Goal: Task Accomplishment & Management: Use online tool/utility

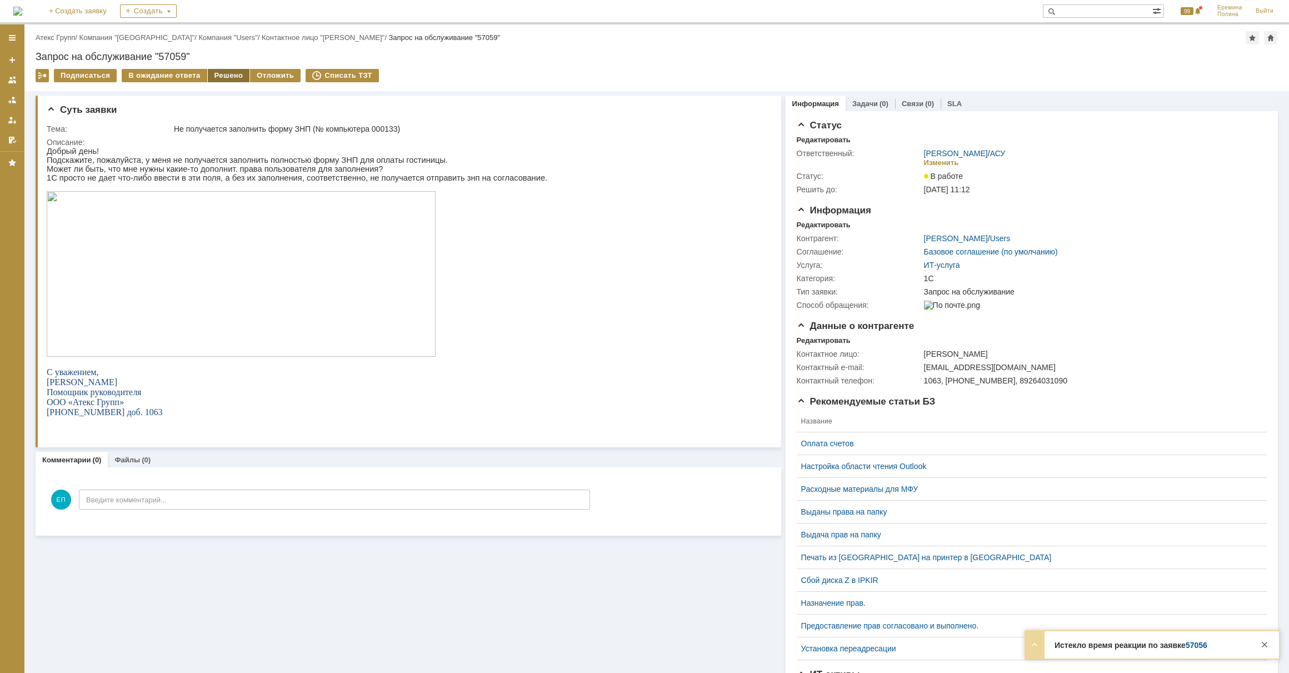
click at [237, 75] on div "Решено" at bounding box center [229, 75] width 42 height 13
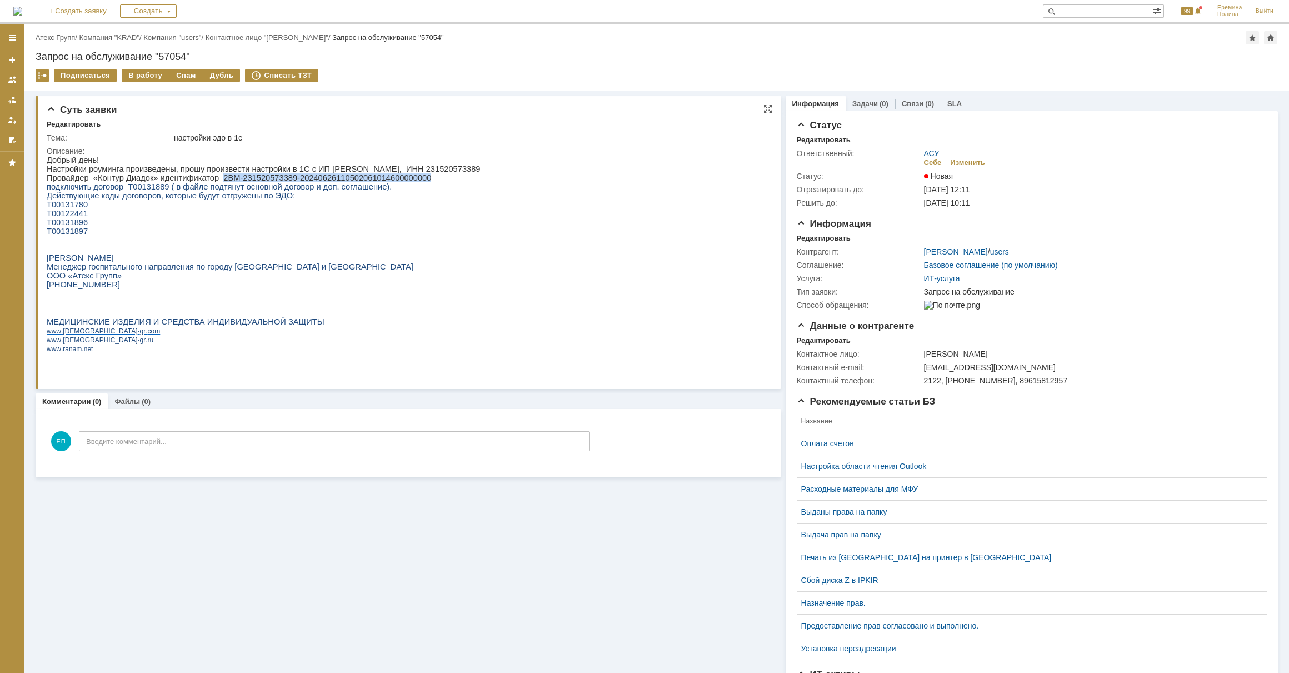
drag, startPoint x: 213, startPoint y: 180, endPoint x: 408, endPoint y: 182, distance: 195.0
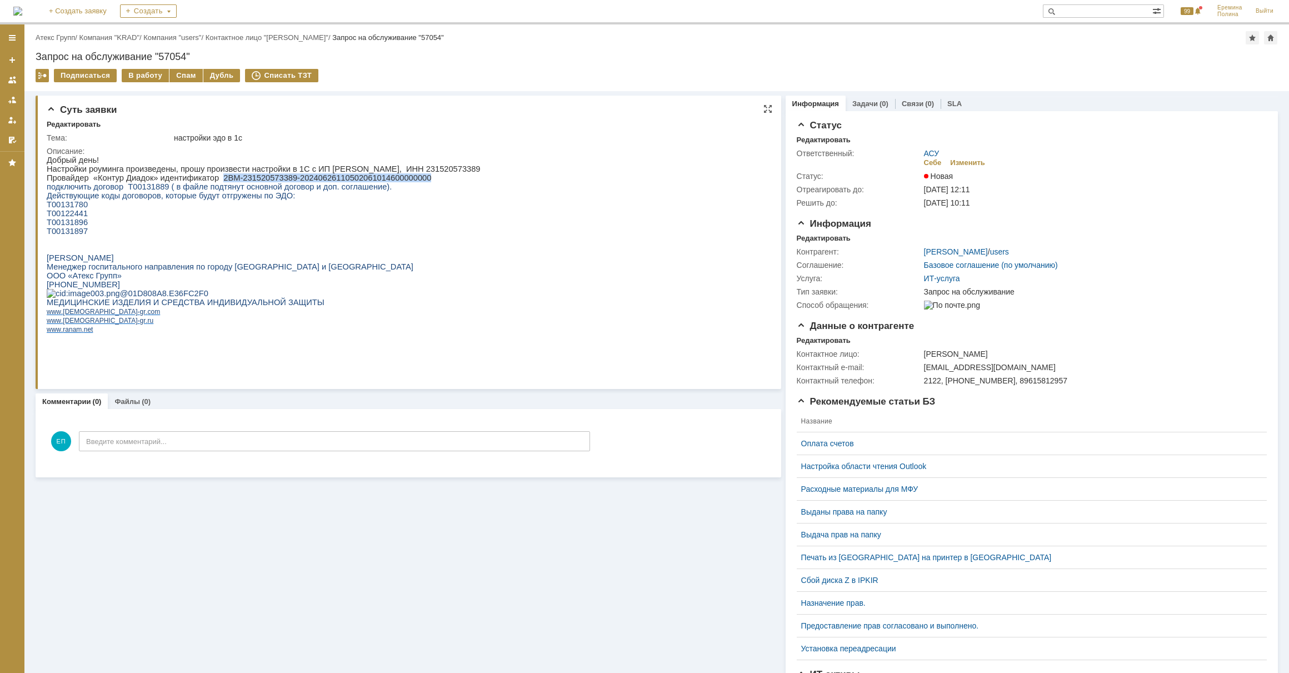
click at [408, 182] on p "Провайдер «Контур Диадок» идентификатор 2ВМ-231520573389-2024062611050206101460…" at bounding box center [264, 177] width 434 height 9
copy p "2ВМ-231520573389-20240626110502061014600000000"
click at [154, 72] on div "В работу" at bounding box center [145, 75] width 47 height 13
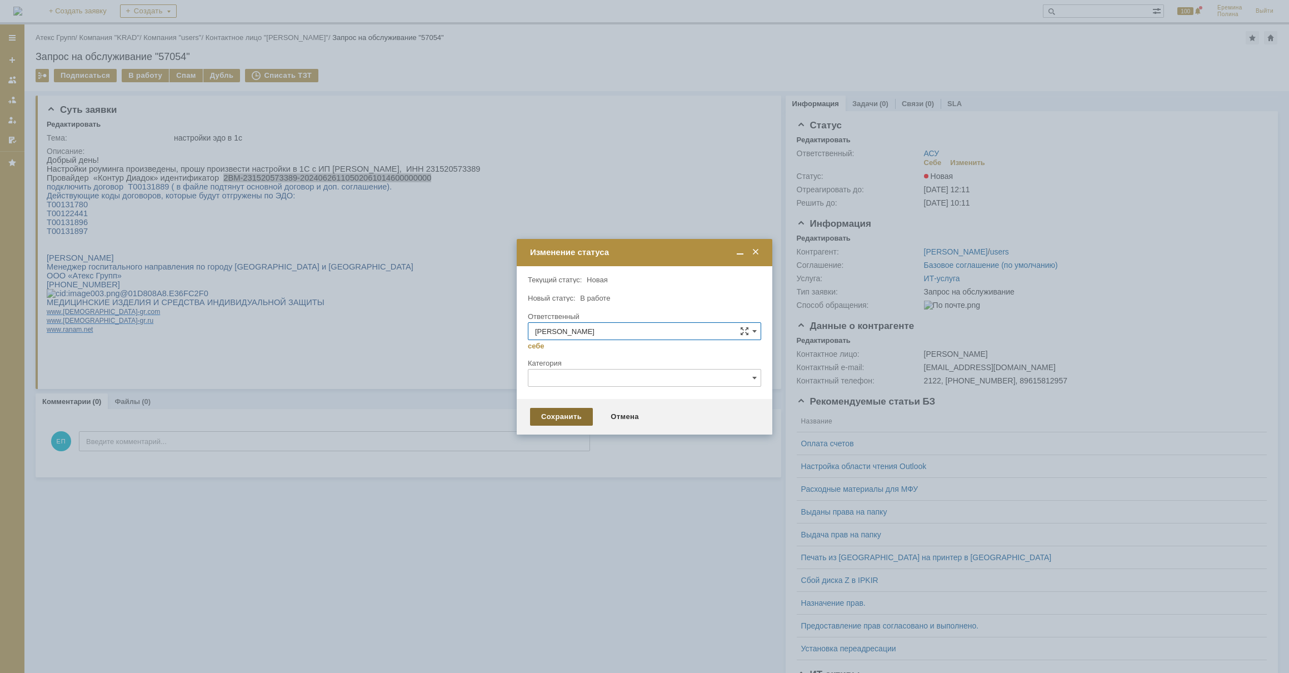
click at [564, 417] on div "Сохранить" at bounding box center [561, 417] width 63 height 18
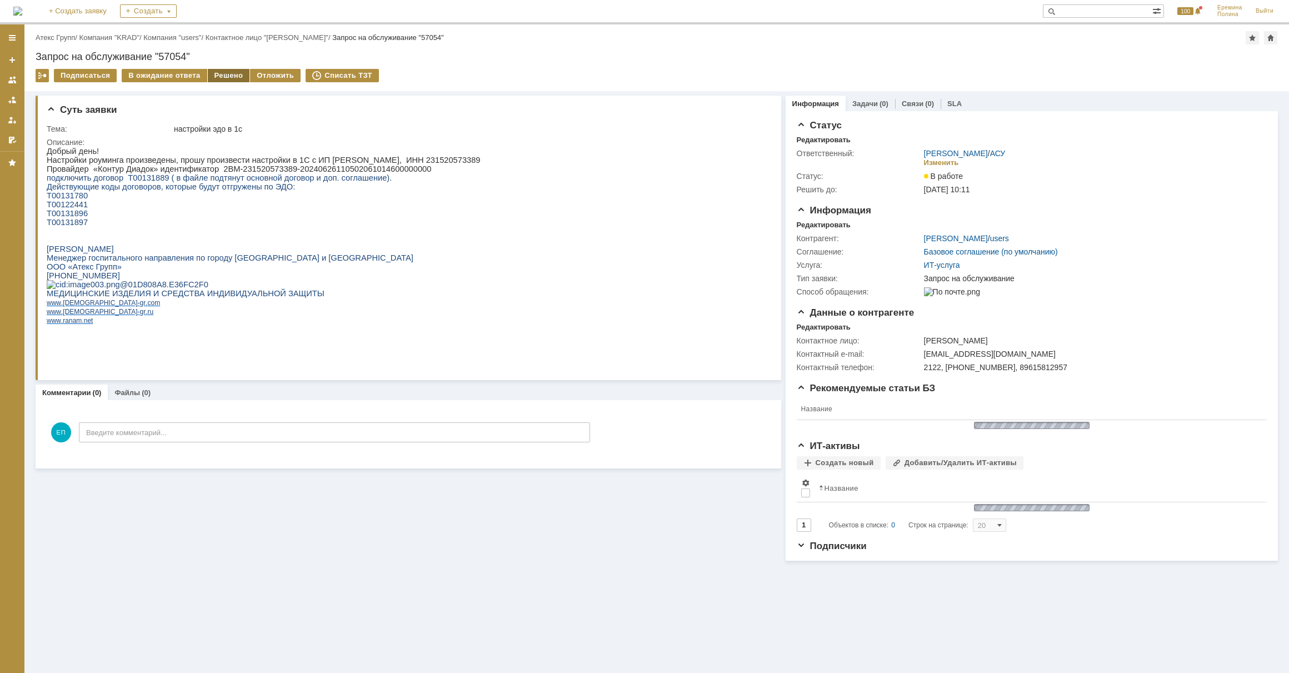
click at [216, 72] on div "Решено" at bounding box center [229, 75] width 42 height 13
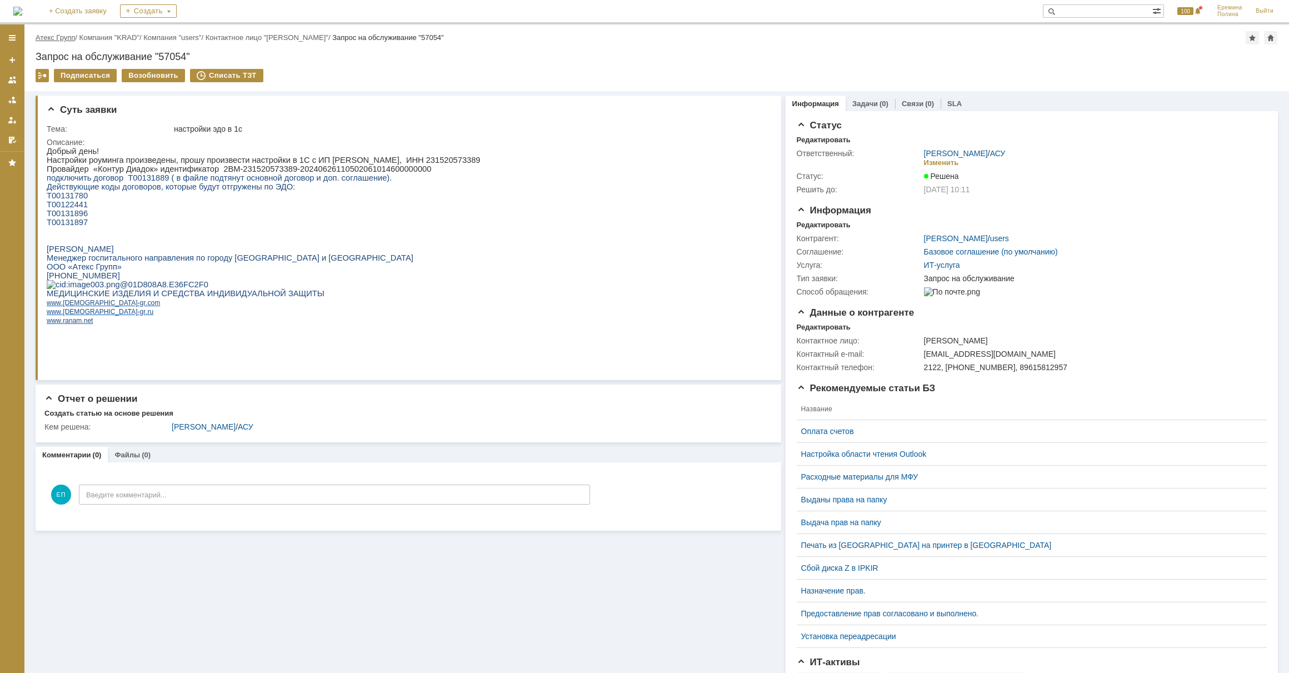
click at [69, 37] on link "Атекс Групп" at bounding box center [55, 37] width 39 height 8
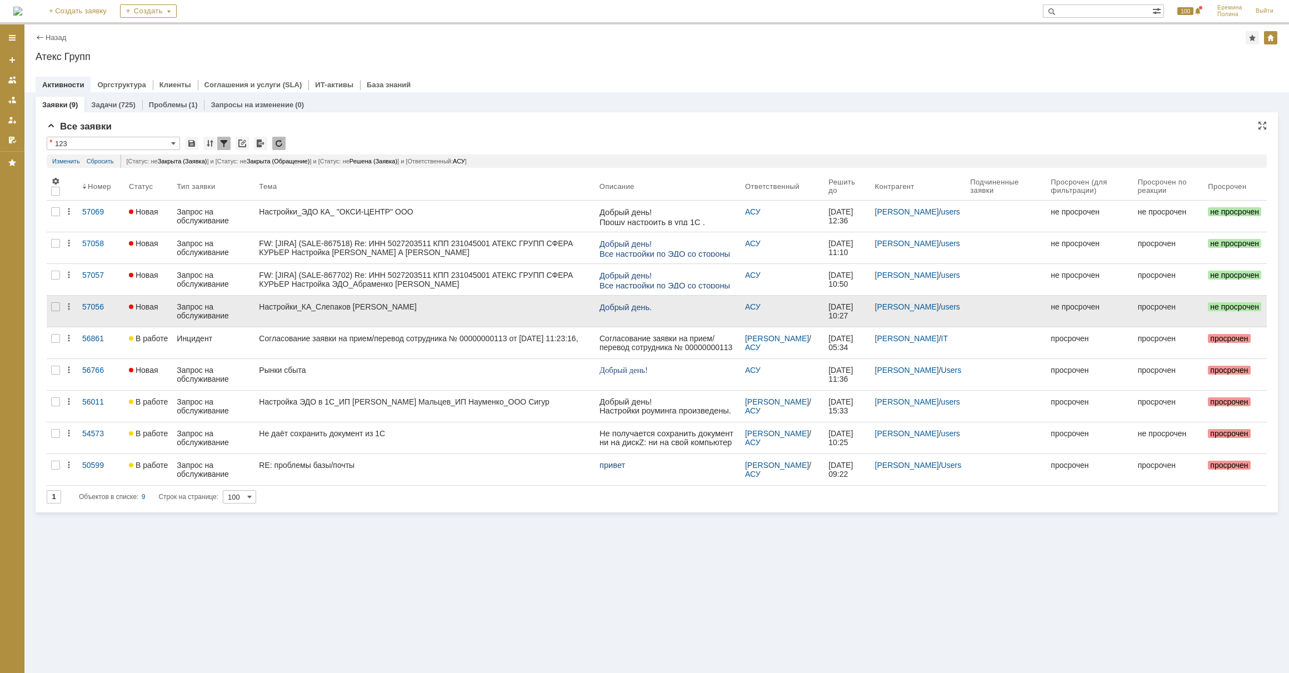
click at [288, 308] on div "Настройки_КА_Слепаков Михаил Ильич ИП" at bounding box center [424, 306] width 331 height 9
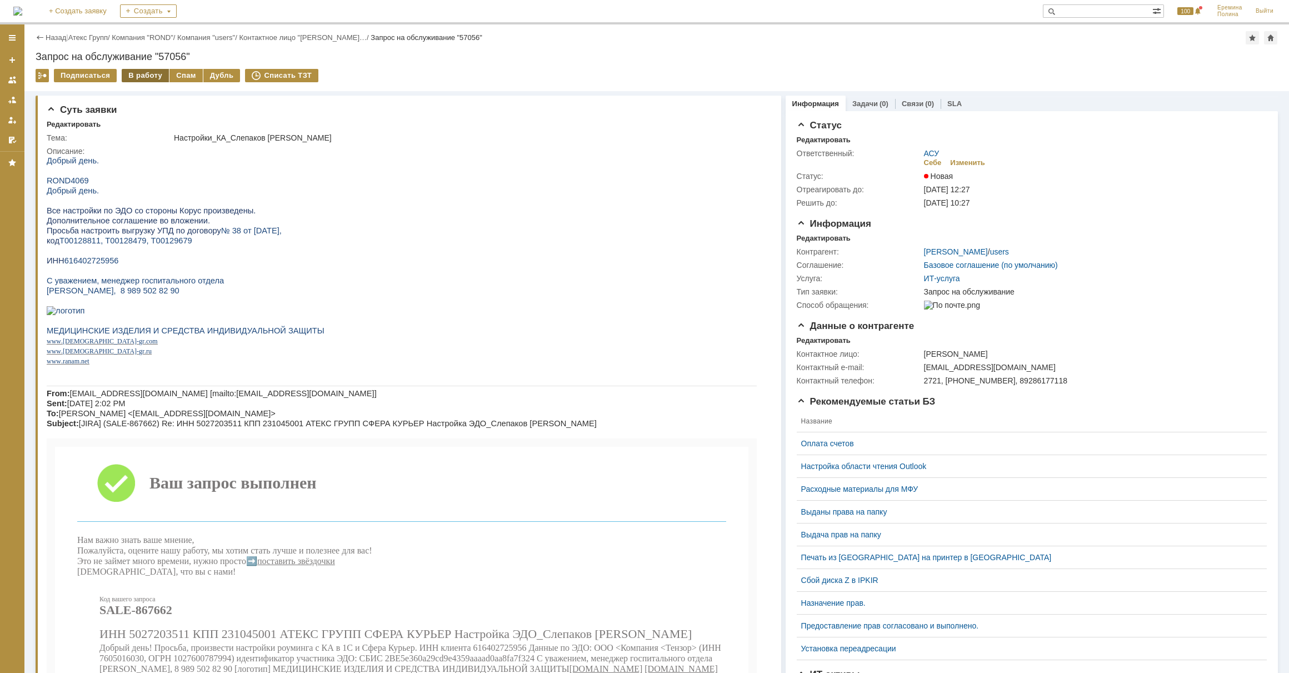
click at [150, 77] on div "В работу" at bounding box center [145, 75] width 47 height 13
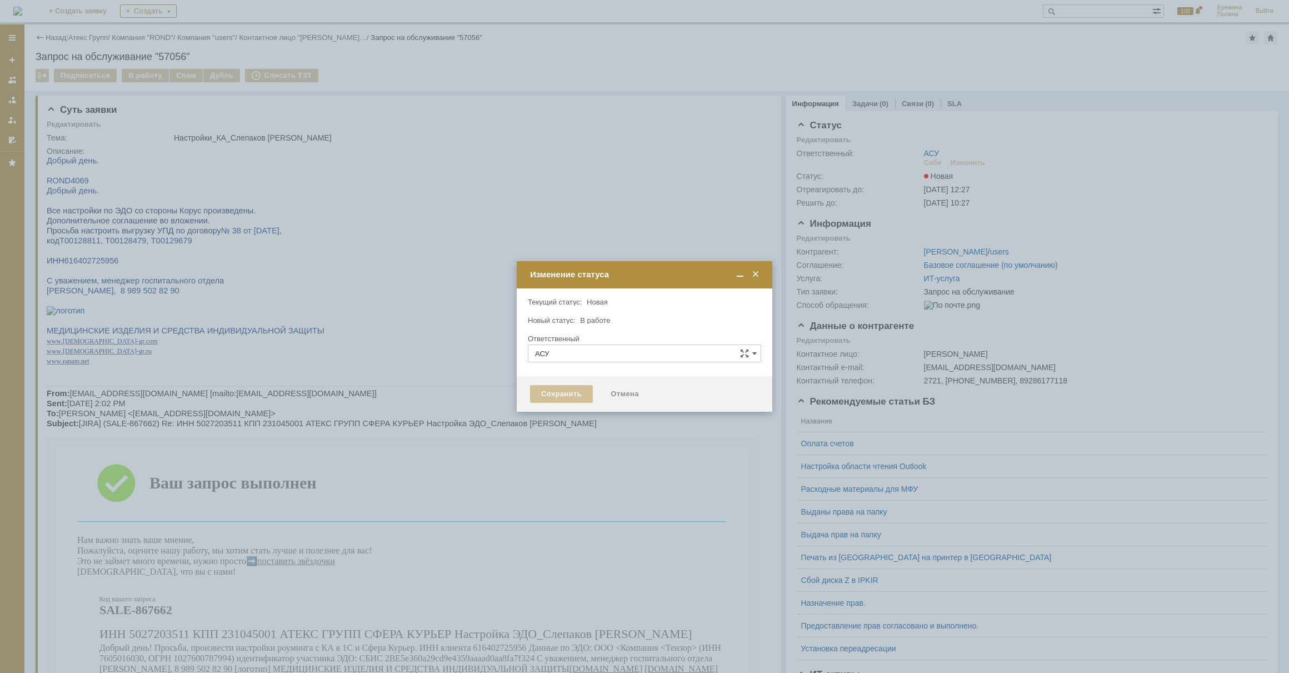
type input "[PERSON_NAME]"
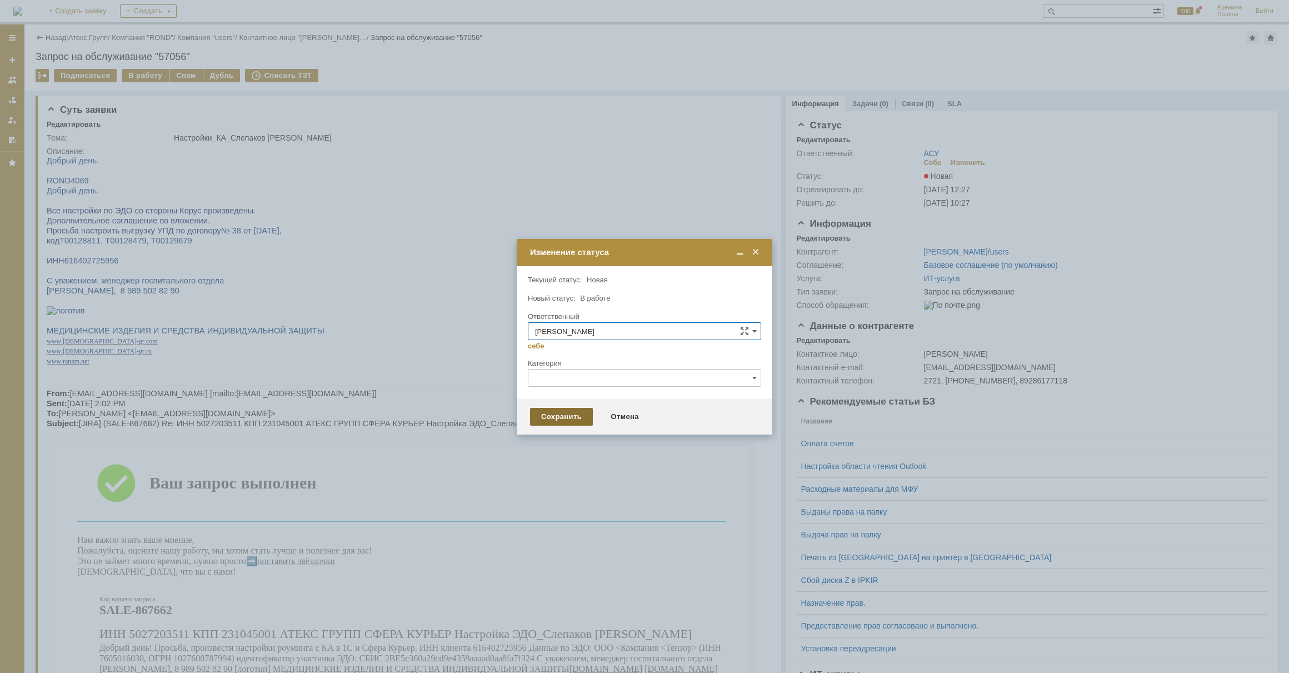
click at [589, 415] on div "Сохранить" at bounding box center [561, 417] width 63 height 18
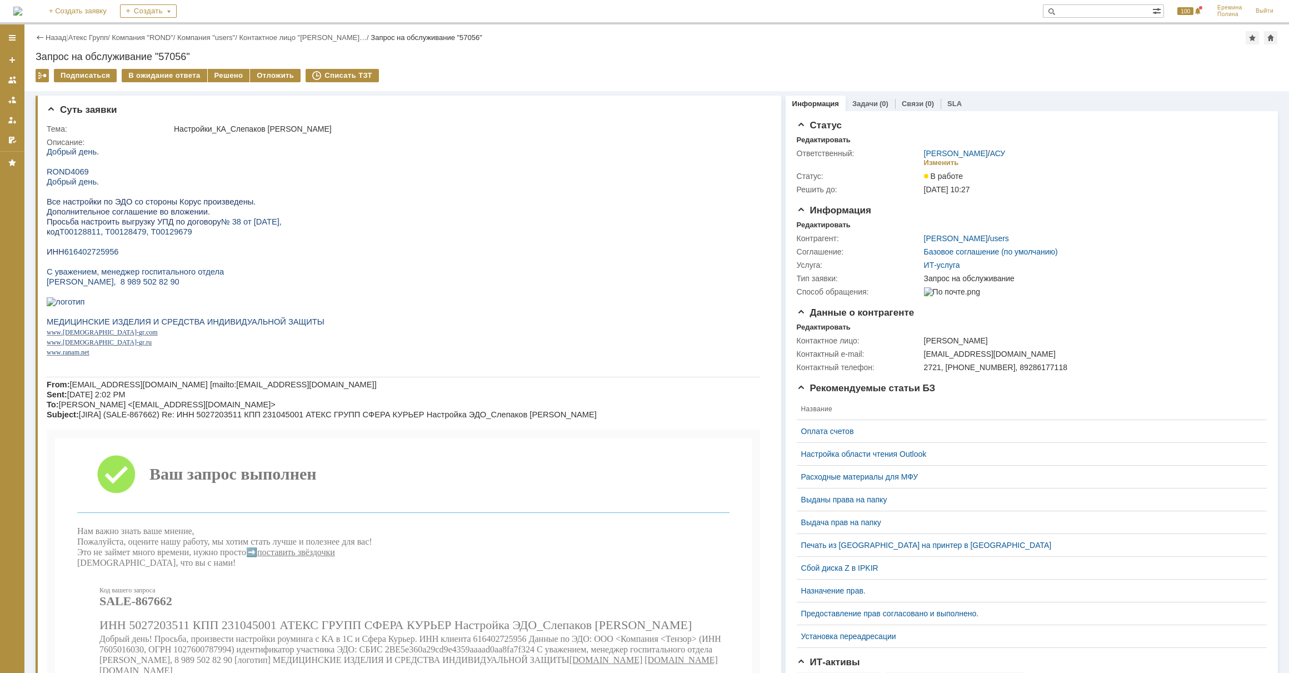
click at [91, 253] on span "616402725956" at bounding box center [91, 251] width 54 height 9
copy span "616402725956"
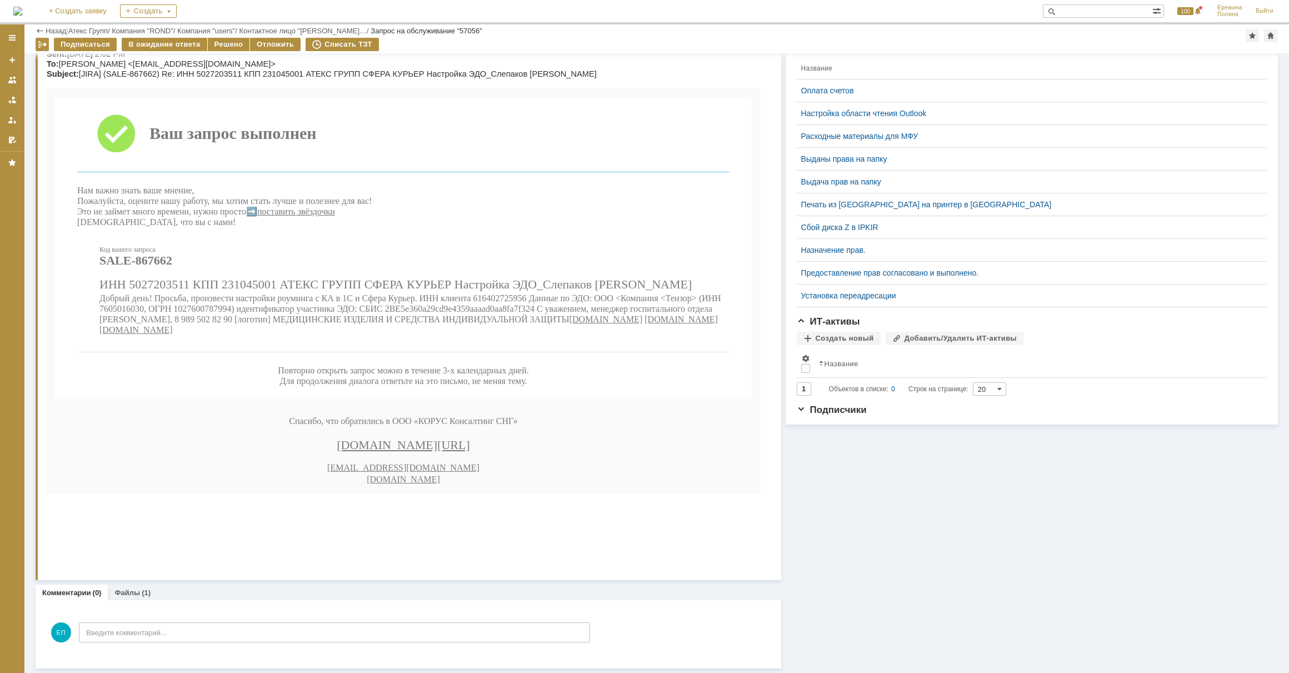
scroll to position [302, 0]
drag, startPoint x: 397, startPoint y: 367, endPoint x: 563, endPoint y: 373, distance: 166.7
click at [563, 335] on span "Добрый день! Просьба, произвести настройки роуминга с КА в 1С и Сфера Курьер. И…" at bounding box center [410, 314] width 622 height 41
copy span "2BE5e360a29cd9e4359aaaad0aa8fa7f324"
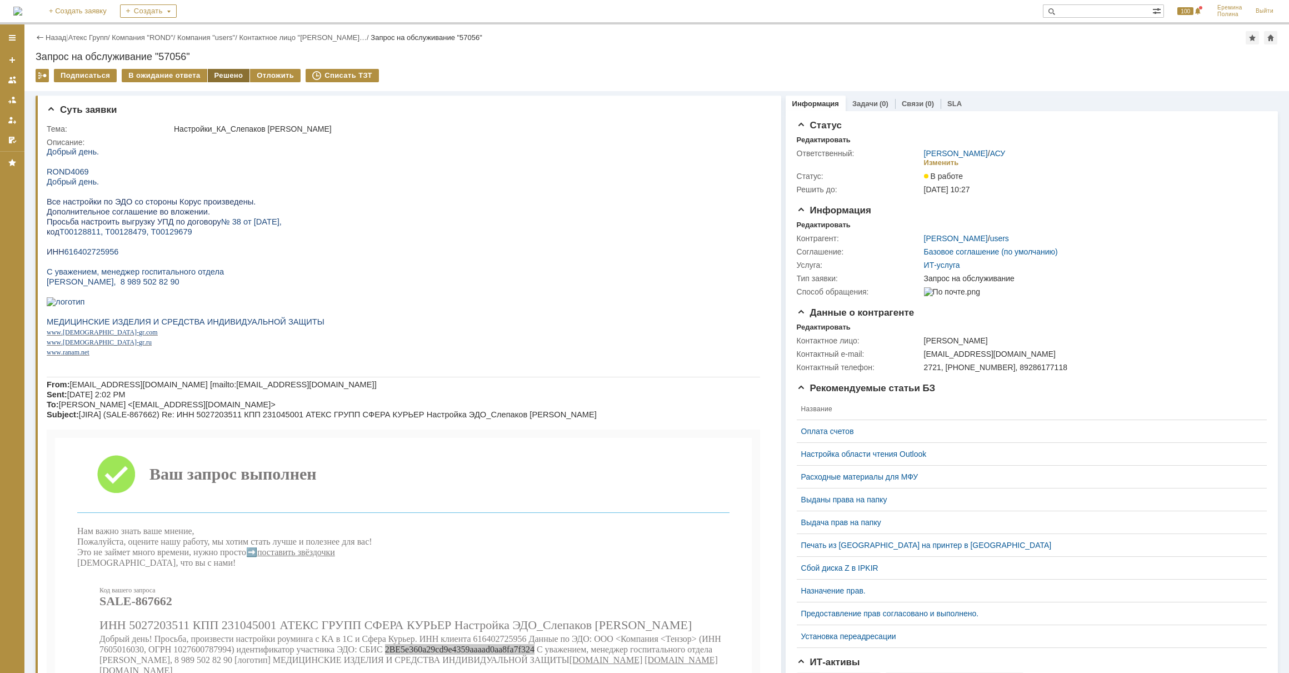
click at [221, 72] on div "Решено" at bounding box center [229, 75] width 42 height 13
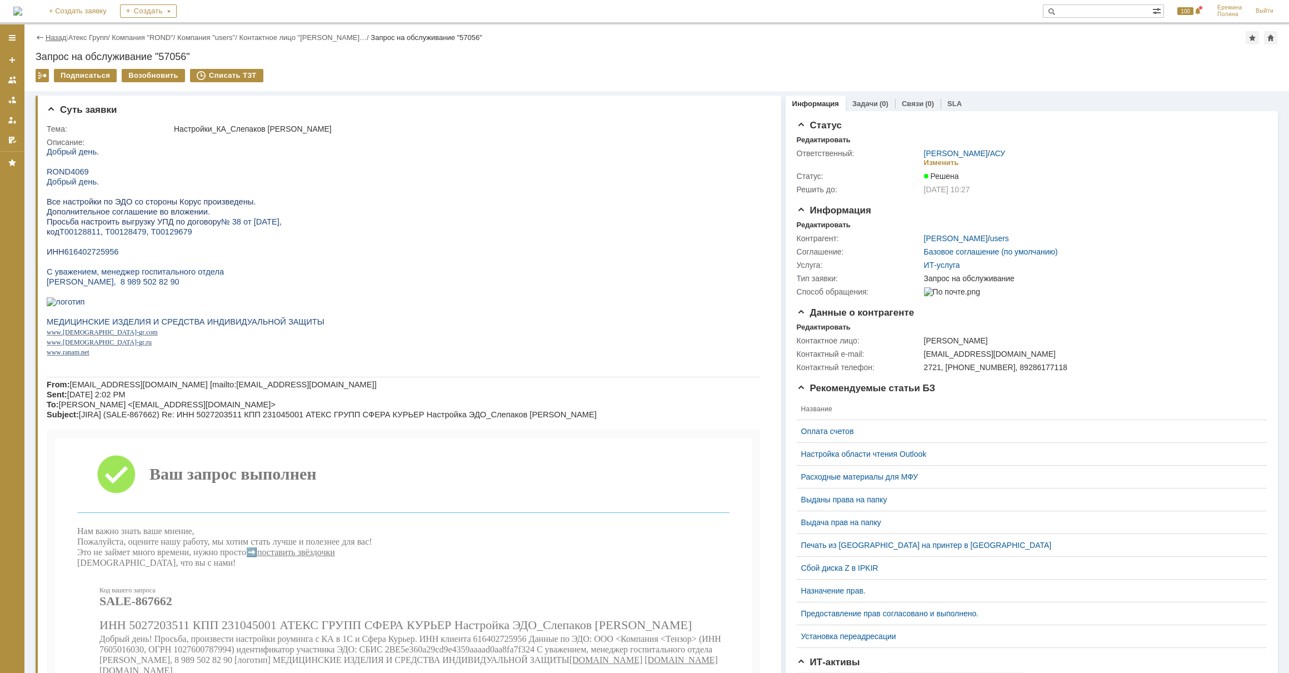
click at [62, 33] on link "Назад" at bounding box center [56, 37] width 21 height 8
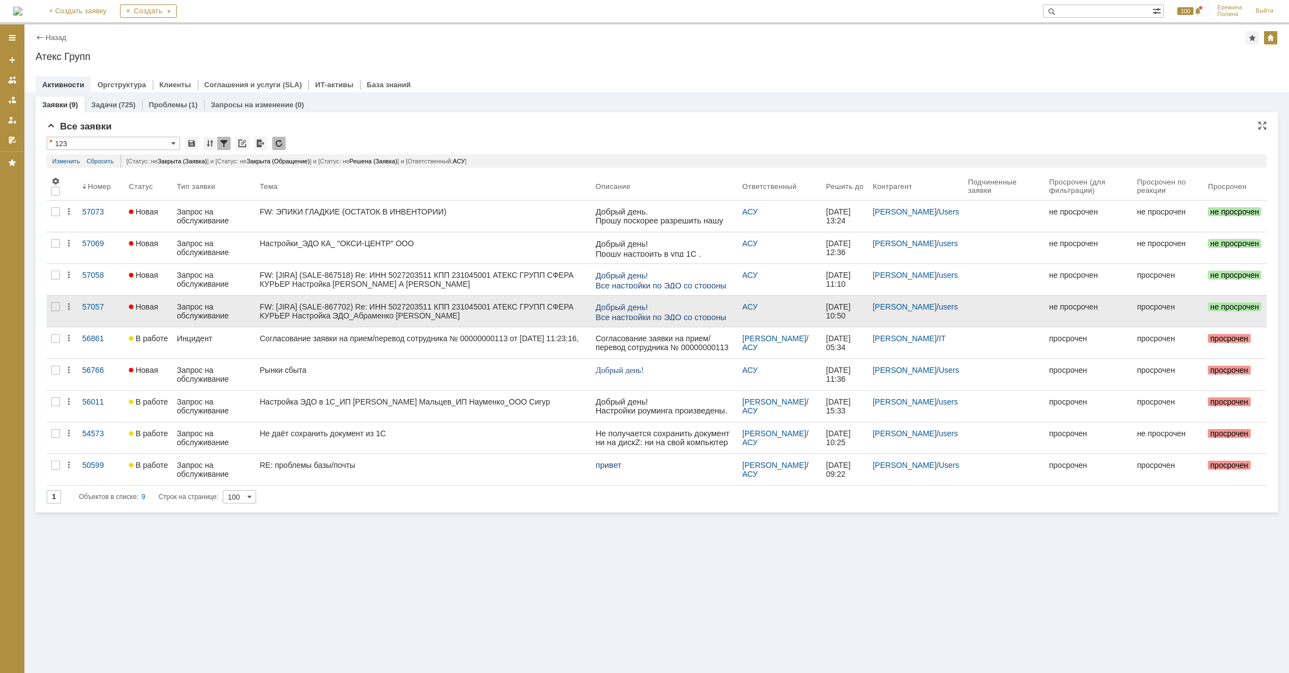
click at [295, 308] on div "FW: [JIRA] (SALE-867702) Re: ИНН 5027203511 КПП 231045001 АТЕКС ГРУПП СФЕРА КУР…" at bounding box center [423, 311] width 327 height 18
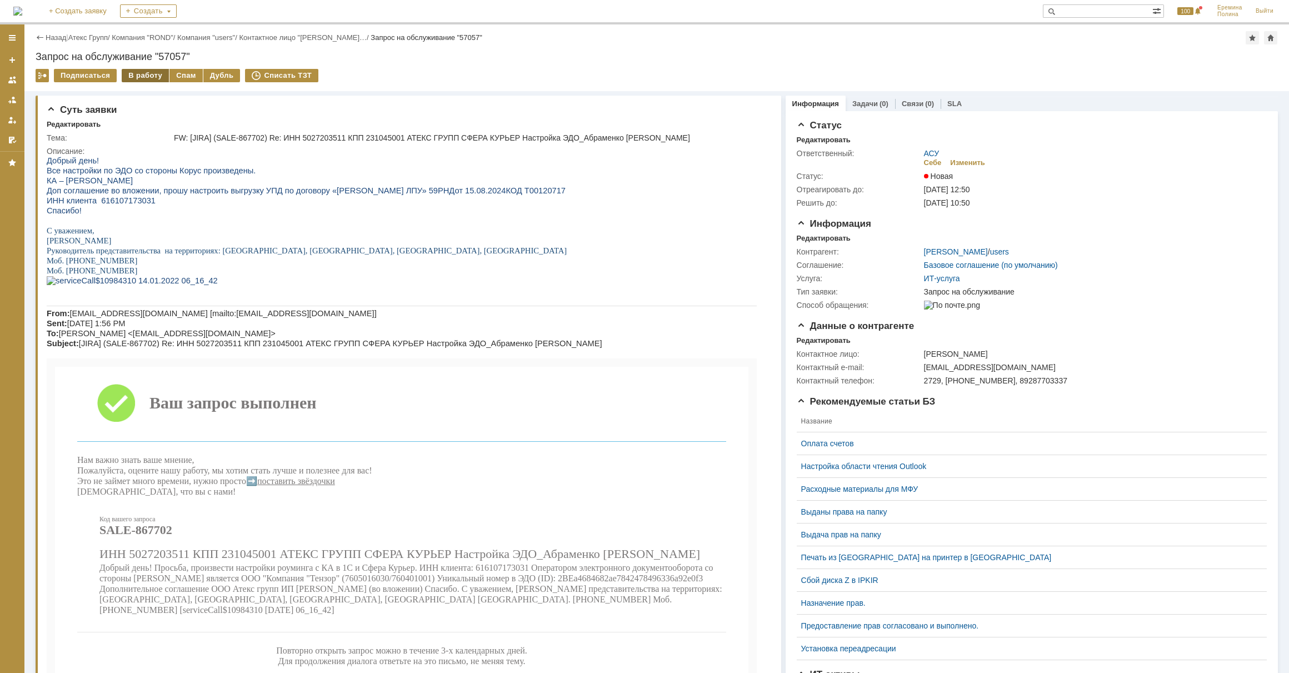
click at [153, 71] on div "В работу" at bounding box center [145, 75] width 47 height 13
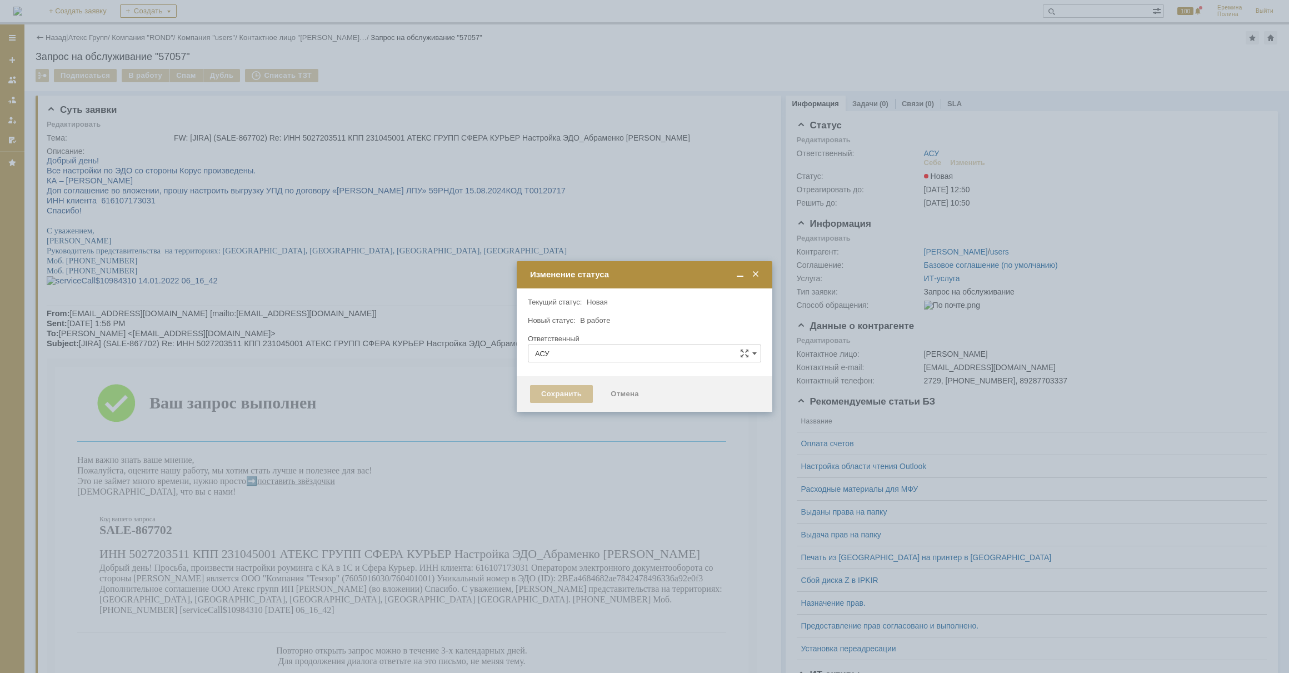
type input "[PERSON_NAME]"
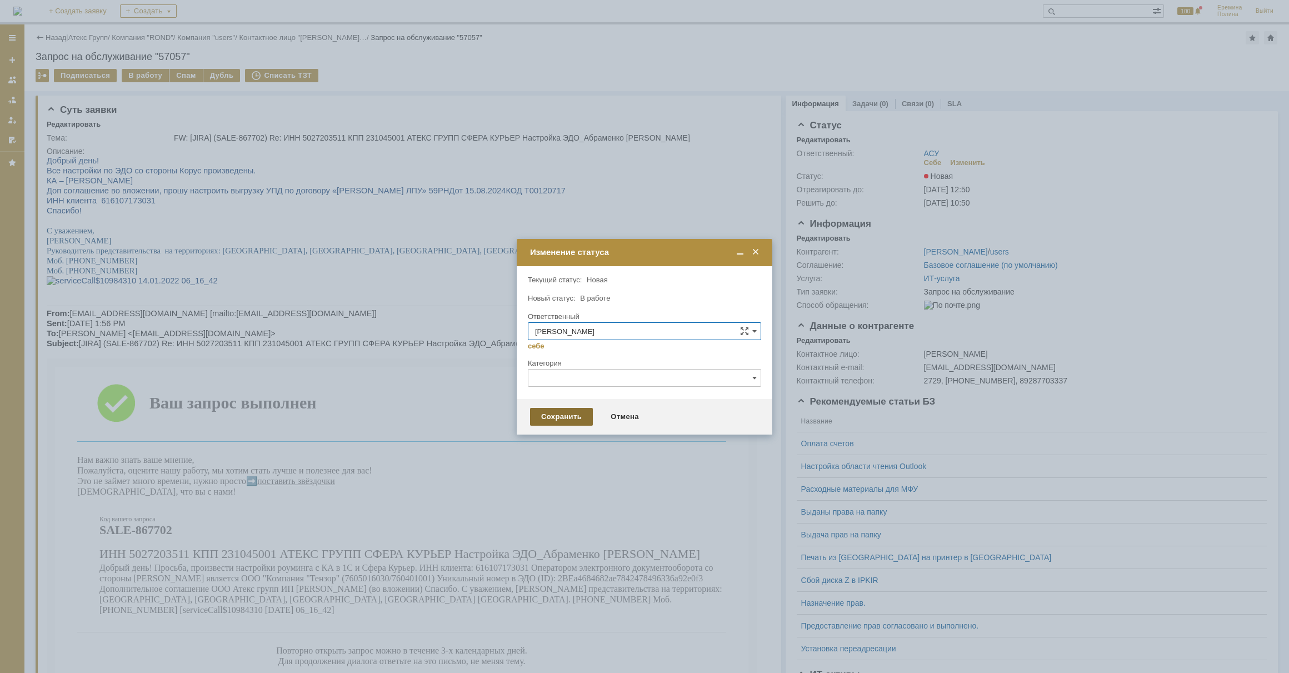
click at [580, 412] on div "Сохранить" at bounding box center [561, 417] width 63 height 18
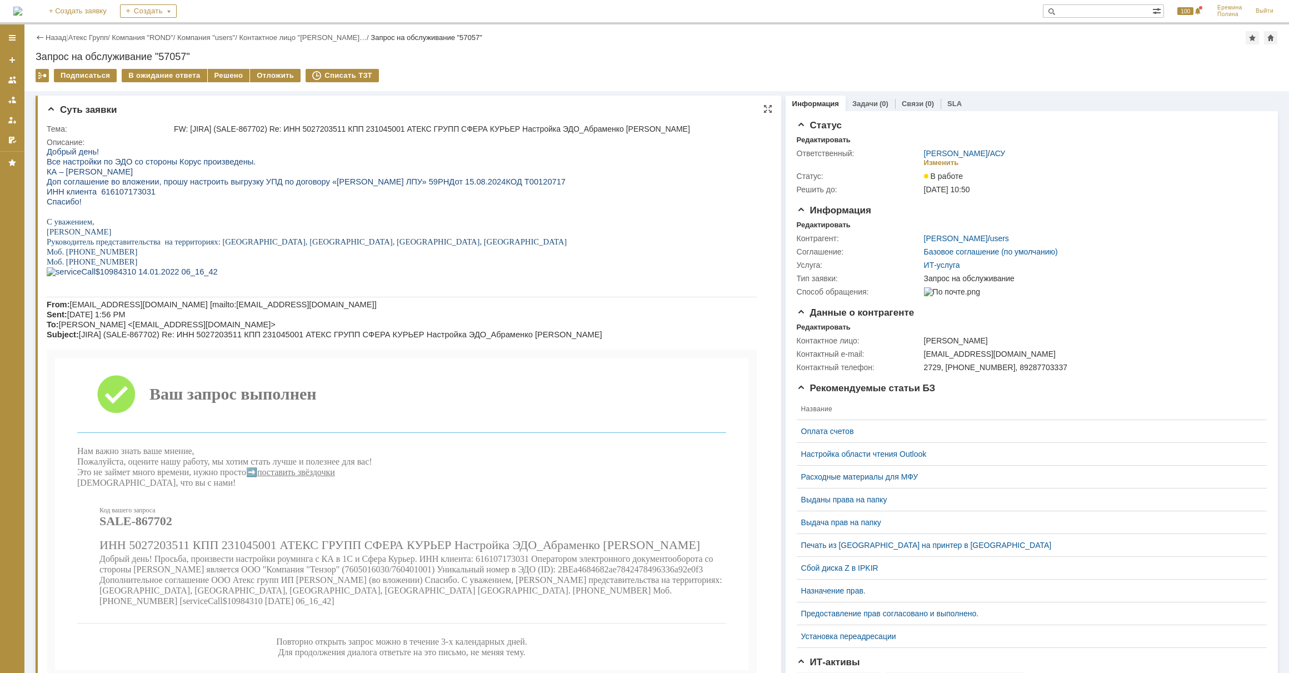
click at [138, 190] on span "ИНН клиента 616107173031" at bounding box center [101, 191] width 109 height 9
click at [133, 194] on span "ИНН клиента 616107173031" at bounding box center [101, 191] width 109 height 9
copy span "616107173031"
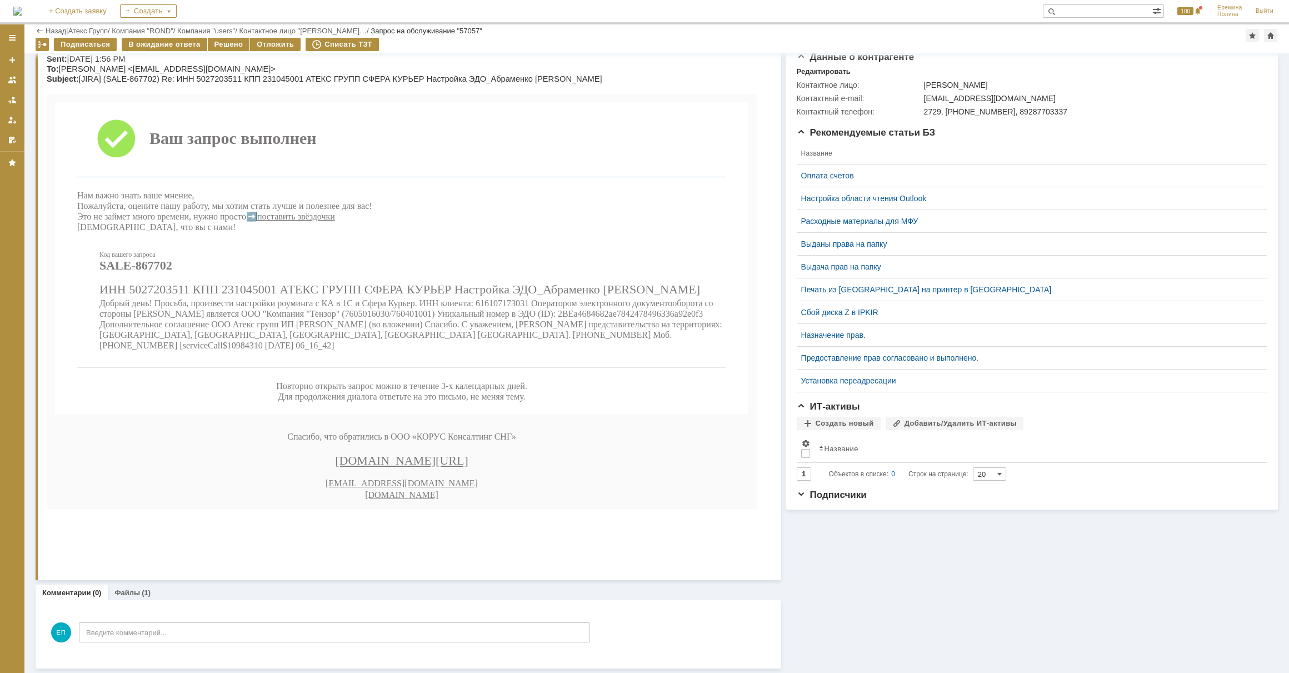
scroll to position [217, 0]
drag, startPoint x: 554, startPoint y: 370, endPoint x: 717, endPoint y: 371, distance: 163.3
click at [717, 351] on p "Добрый день! Просьба, произвести настройки роуминга с КА в 1С и Сфера Курьер. И…" at bounding box center [412, 324] width 627 height 53
copy span "2BEa4684682ae7842478496336a92e0f3"
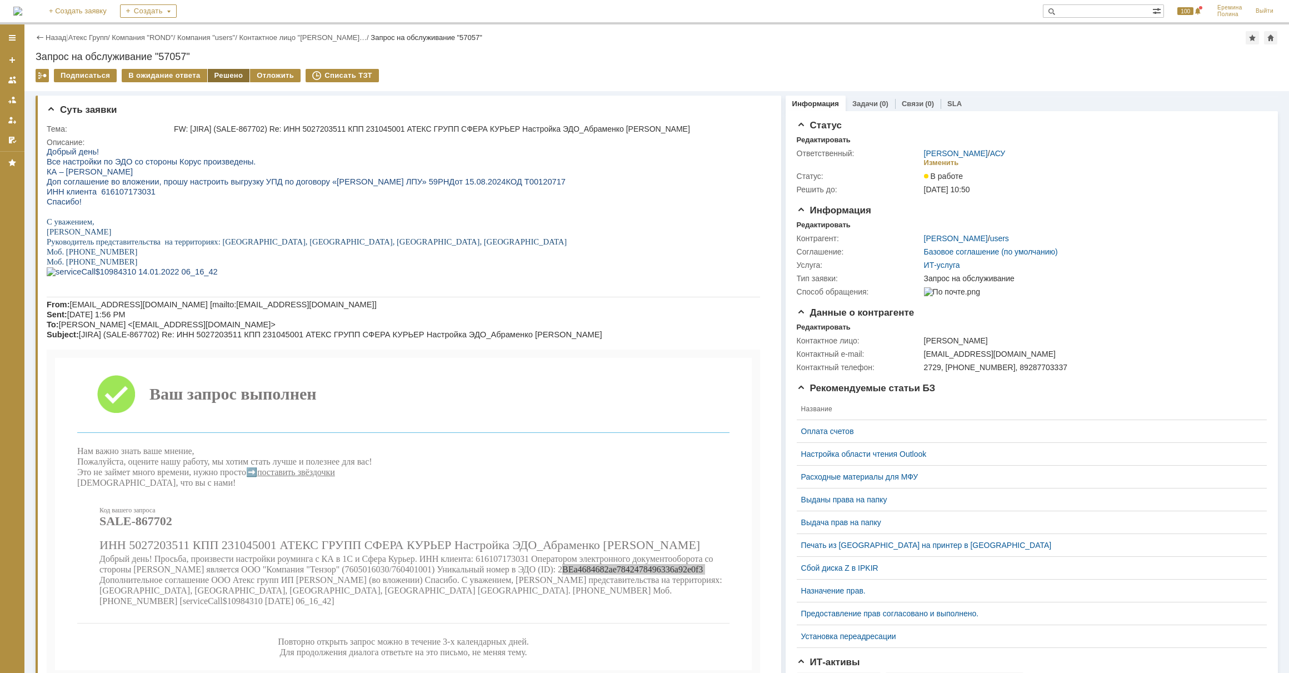
click at [219, 78] on div "Решено" at bounding box center [229, 75] width 42 height 13
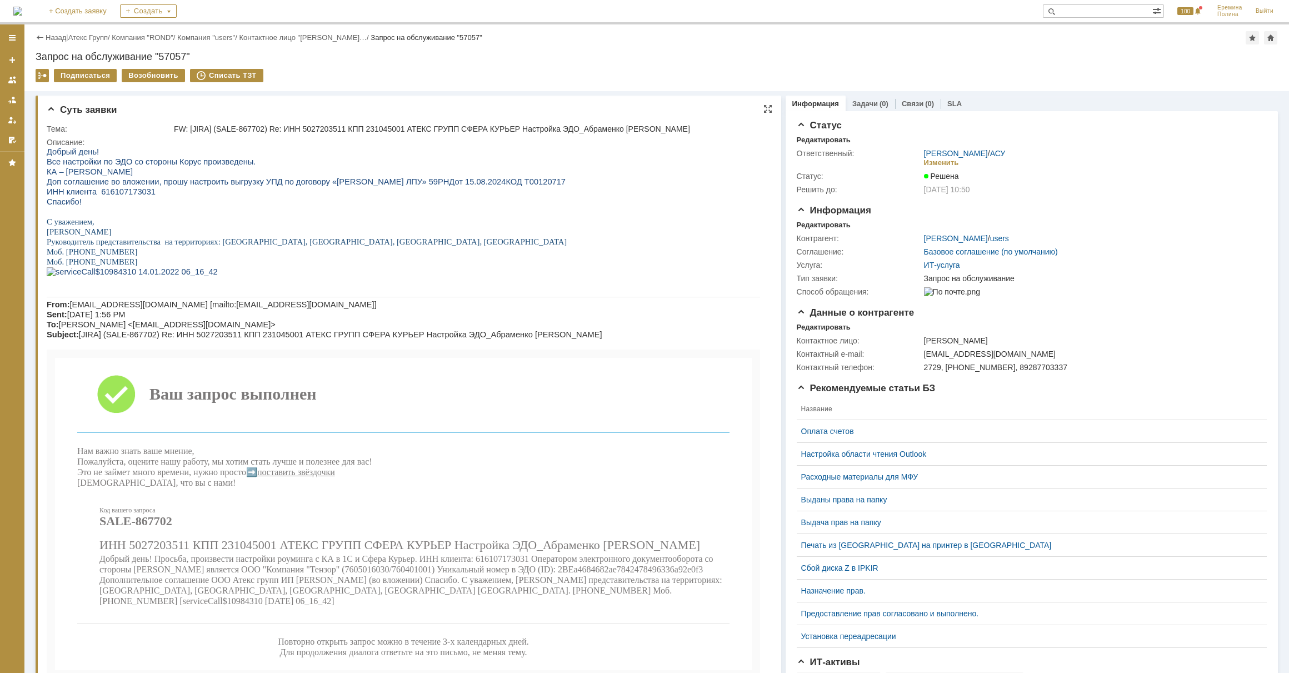
click at [126, 192] on span "ИНН клиента 616107173031" at bounding box center [101, 191] width 109 height 9
copy span "616107173031"
click at [443, 186] on span "Доп соглашение во вложении, прошу настроить выгрузку УПД по договору «Поздеева …" at bounding box center [306, 181] width 519 height 9
drag, startPoint x: 454, startPoint y: 183, endPoint x: 488, endPoint y: 185, distance: 34.5
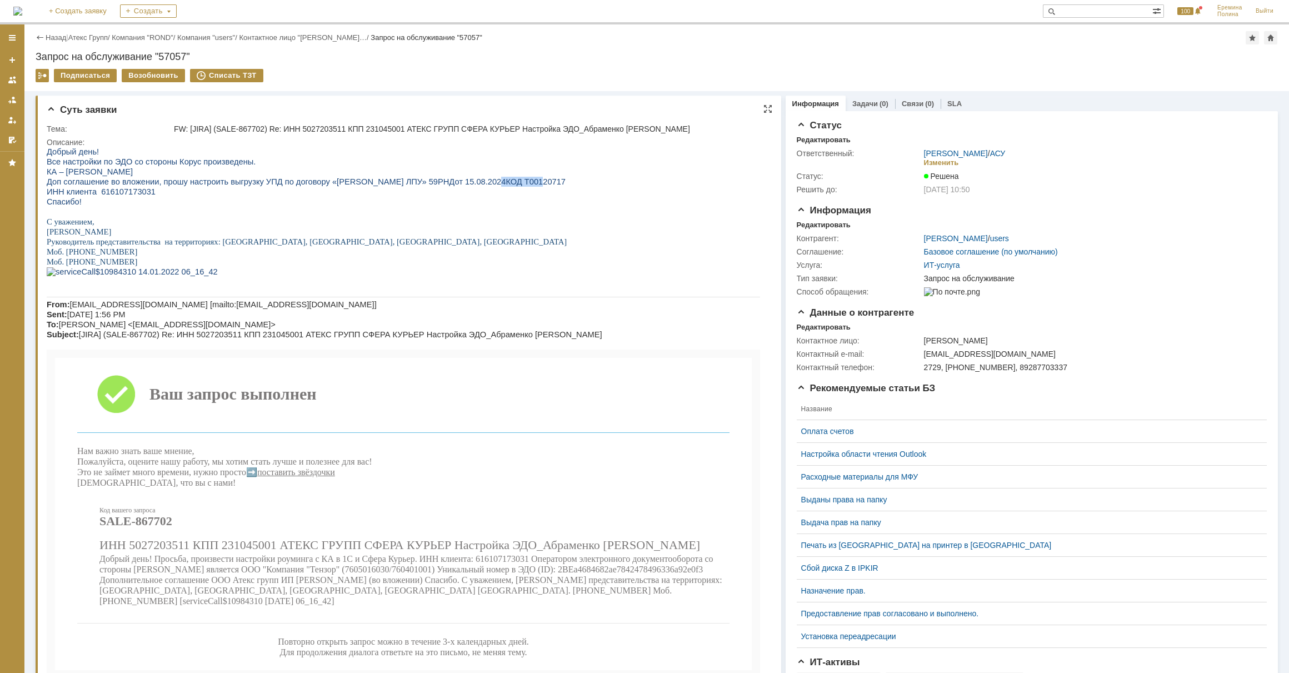
click at [488, 185] on span "Доп соглашение во вложении, прошу настроить выгрузку УПД по договору «Поздеева …" at bounding box center [306, 181] width 519 height 9
copy span "Т00120717"
click at [96, 45] on div "Назад | Атекс Групп / Компания "ROND" / Компания "users" / Контактное лицо "Поз…" at bounding box center [656, 57] width 1264 height 67
click at [94, 39] on link "Атекс Групп" at bounding box center [87, 37] width 39 height 8
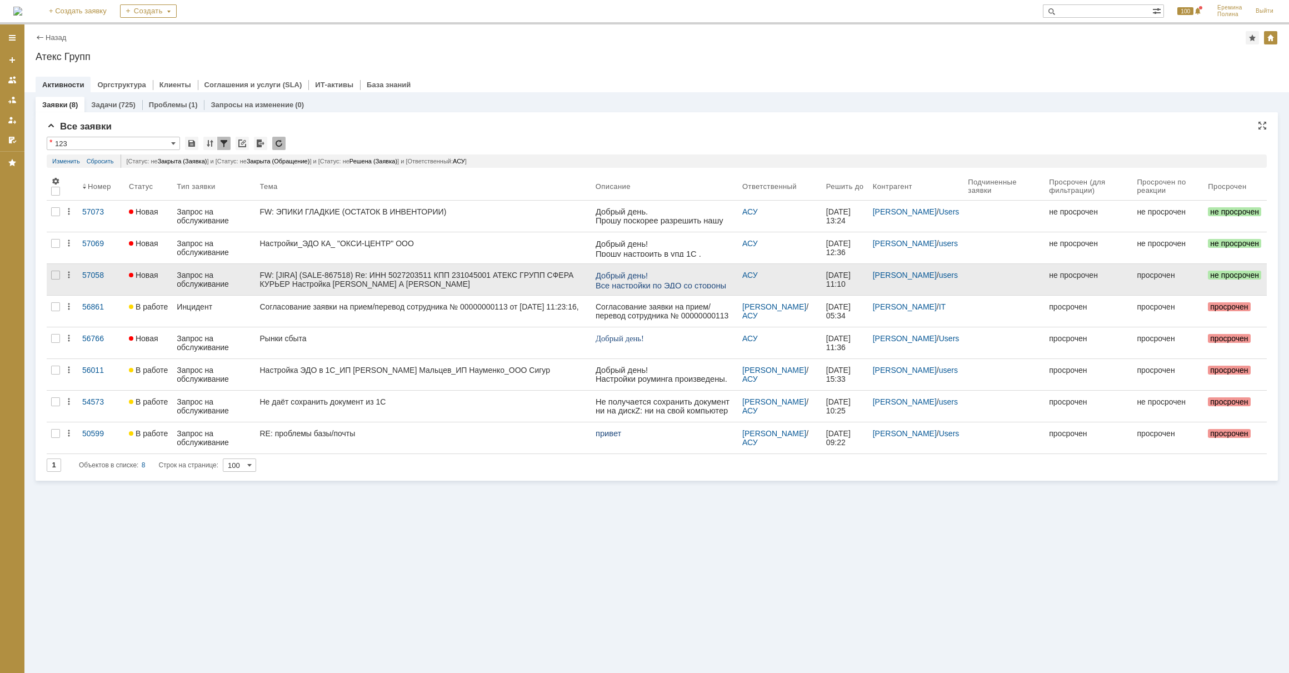
click at [335, 273] on div "FW: [JIRA] (SALE-867518) Re: ИНН 5027203511 КПП 231045001 АТЕКС ГРУПП СФЕРА КУР…" at bounding box center [423, 280] width 327 height 18
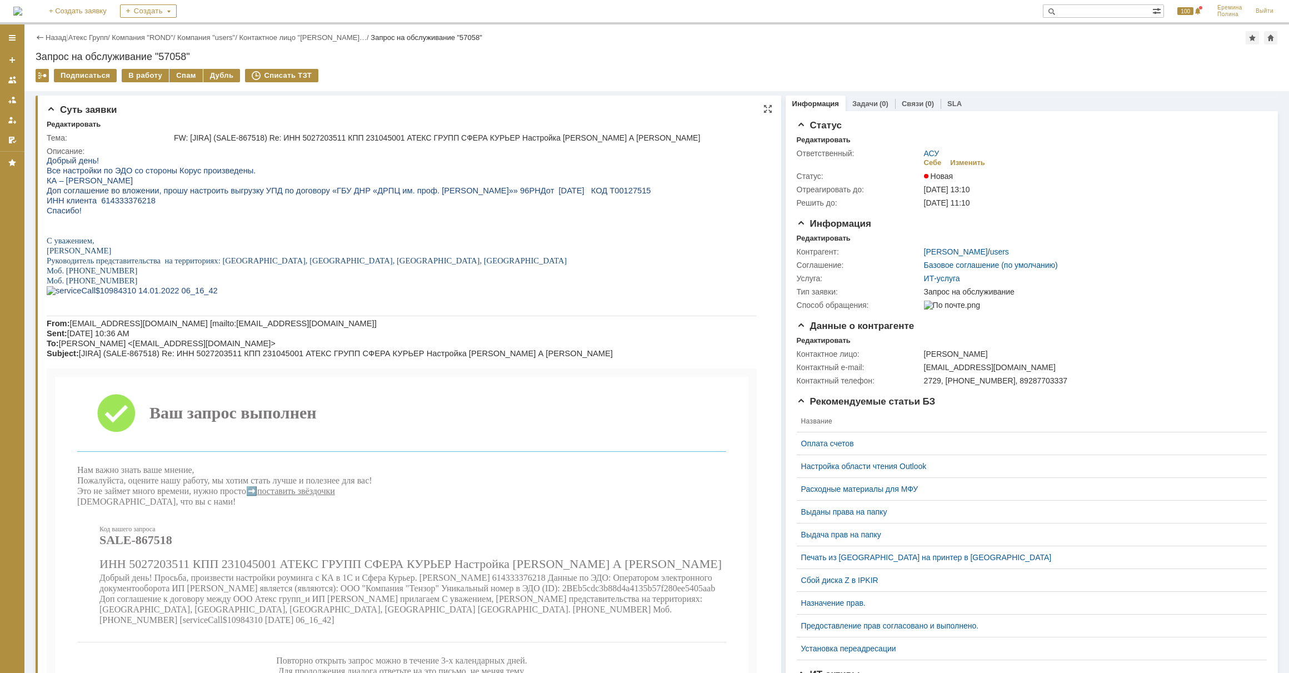
click at [136, 202] on span "ИНН клиента 614333376218" at bounding box center [101, 200] width 109 height 9
copy span "614333376218"
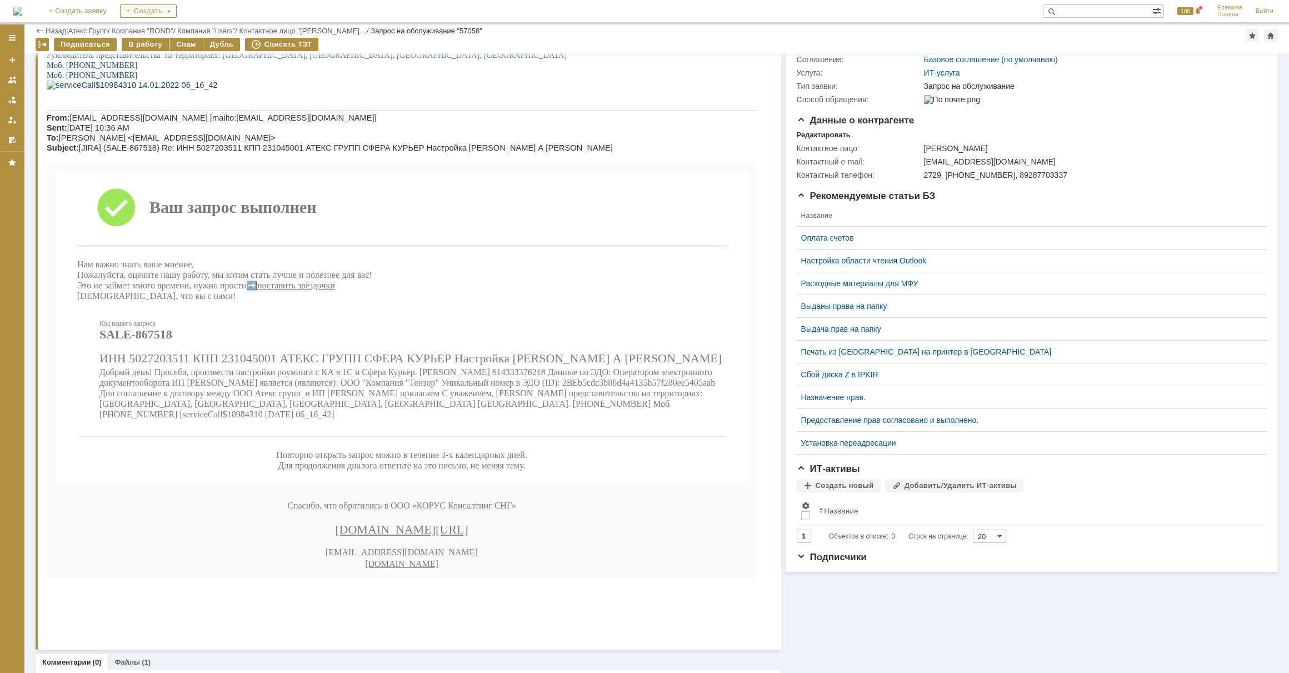
scroll to position [237, 0]
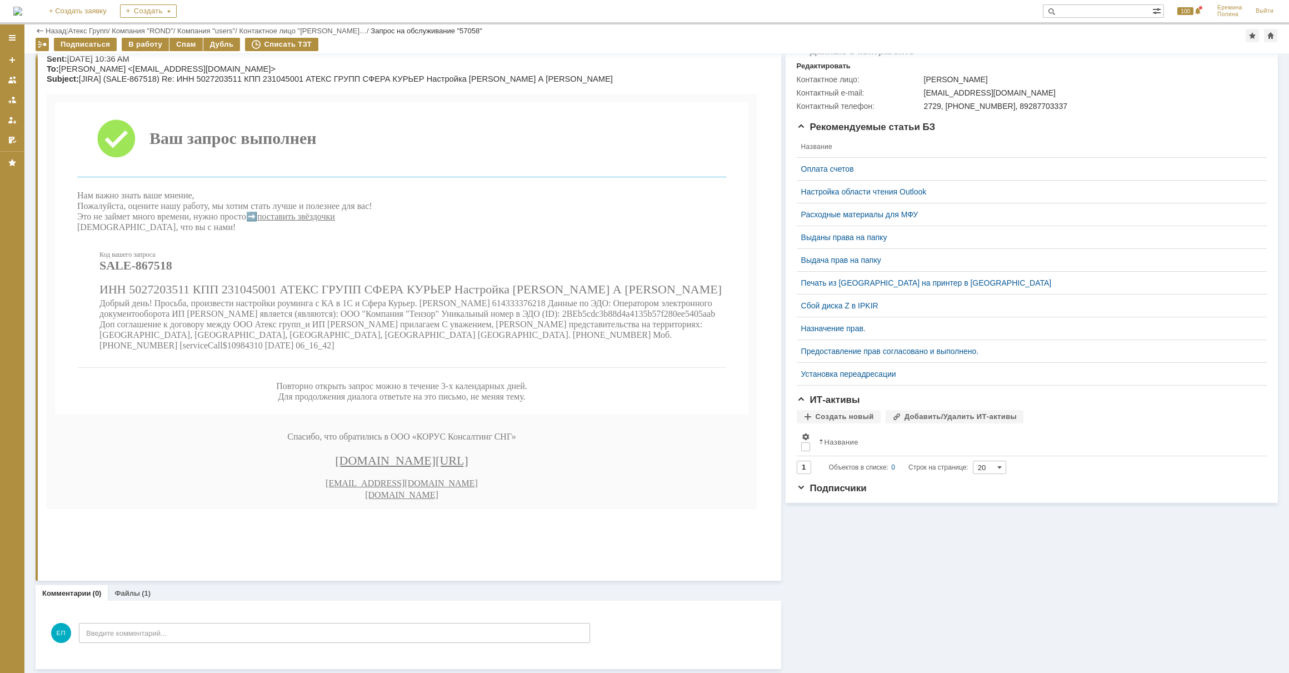
click at [512, 350] on span "Добрый день! Просьба, произвести настройки роуминга с КА в 1С и Сфера Курьер. И…" at bounding box center [406, 324] width 615 height 52
drag, startPoint x: 535, startPoint y: 369, endPoint x: 705, endPoint y: 370, distance: 169.4
click at [705, 350] on span "Добрый день! Просьба, произвести настройки роуминга с КА в 1С и Сфера Курьер. И…" at bounding box center [406, 324] width 615 height 52
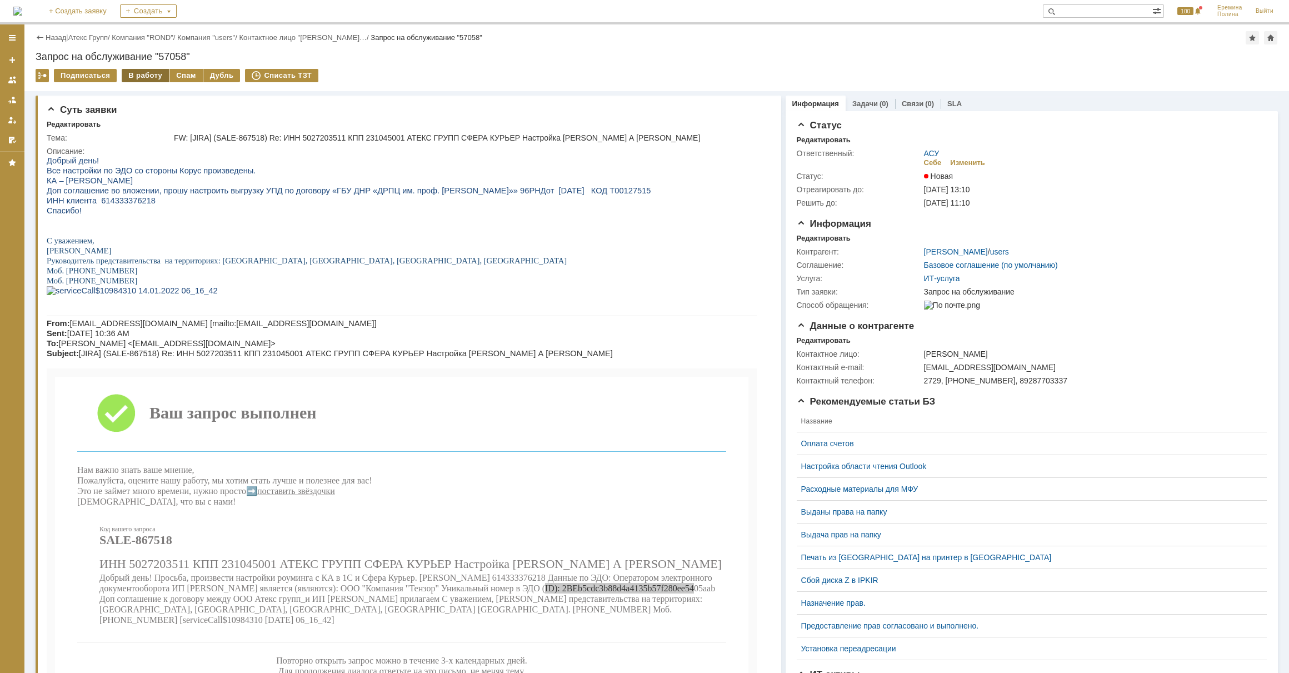
click at [145, 71] on div "В работу" at bounding box center [145, 75] width 47 height 13
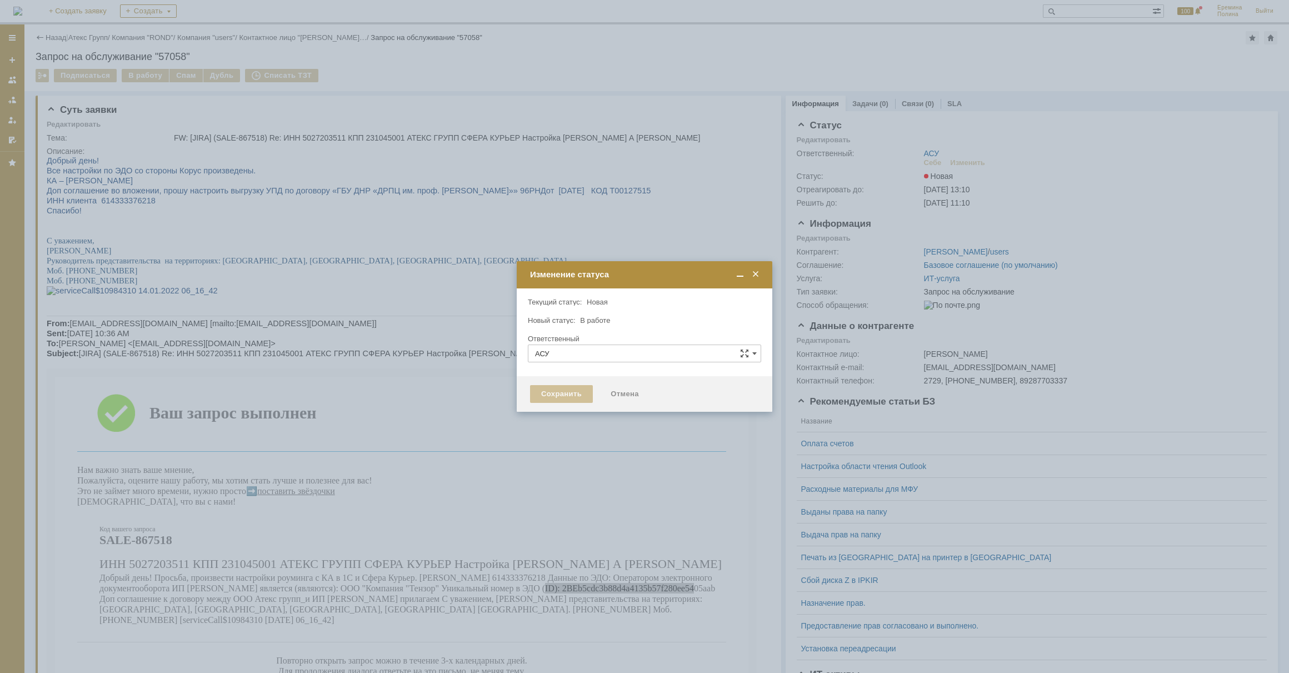
type input "[PERSON_NAME]"
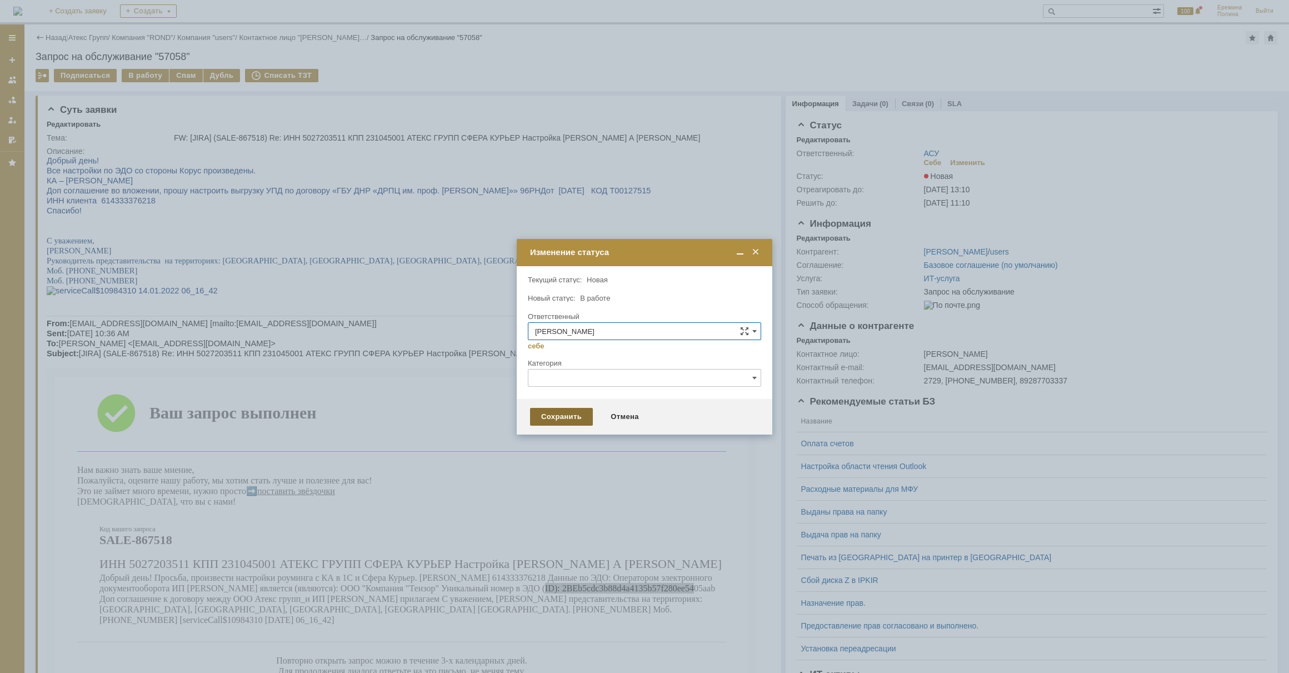
click at [555, 422] on div "Сохранить" at bounding box center [561, 417] width 63 height 18
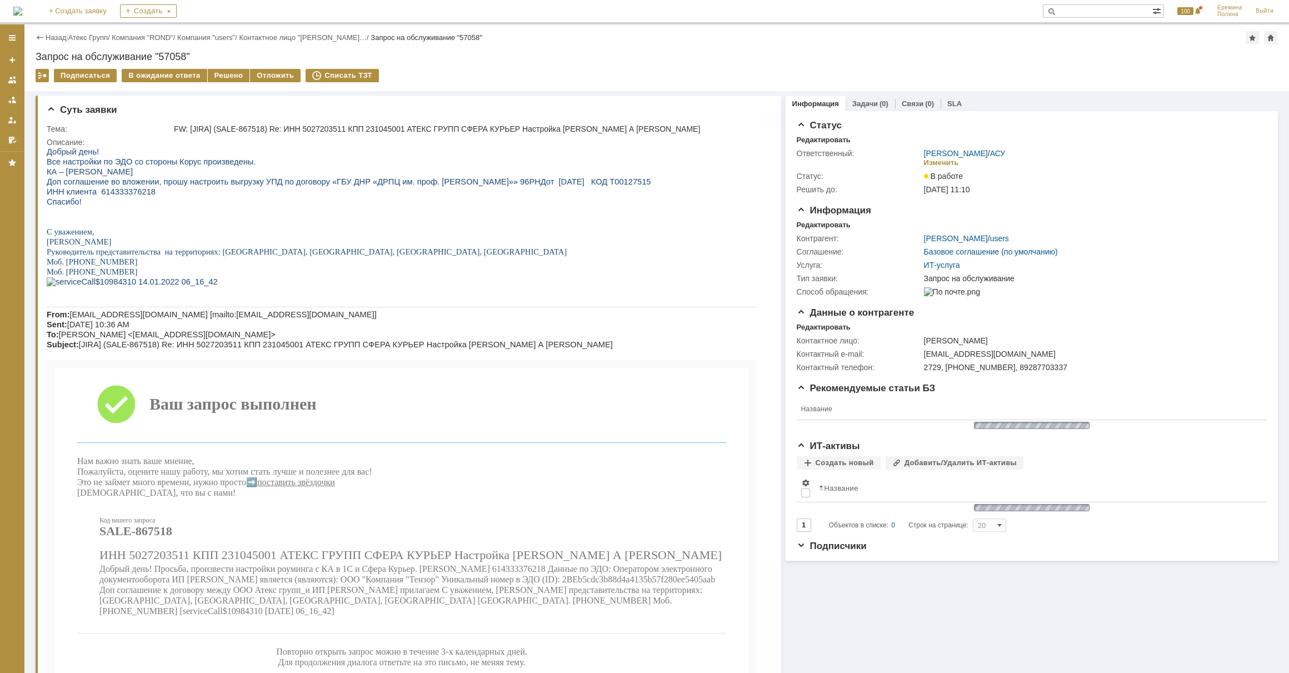
click at [213, 82] on td "Решено" at bounding box center [229, 76] width 43 height 14
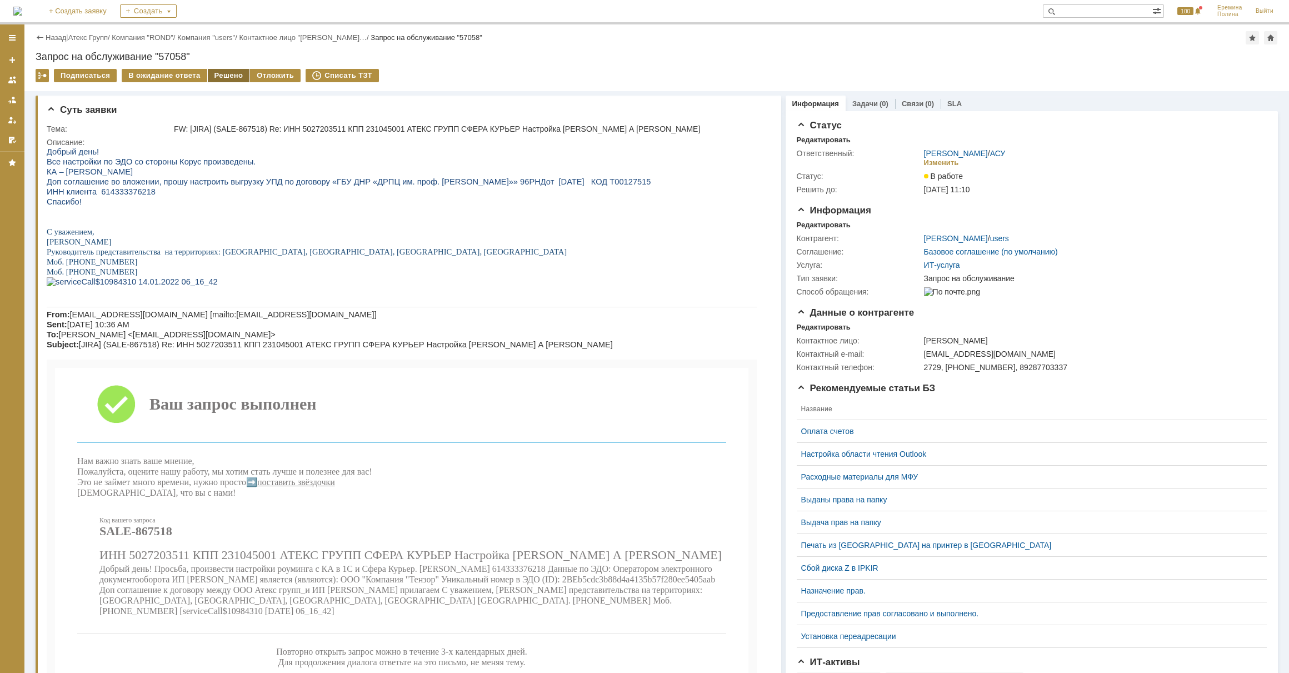
drag, startPoint x: 214, startPoint y: 76, endPoint x: 304, endPoint y: 47, distance: 95.0
click at [214, 76] on div "Решено" at bounding box center [229, 75] width 42 height 13
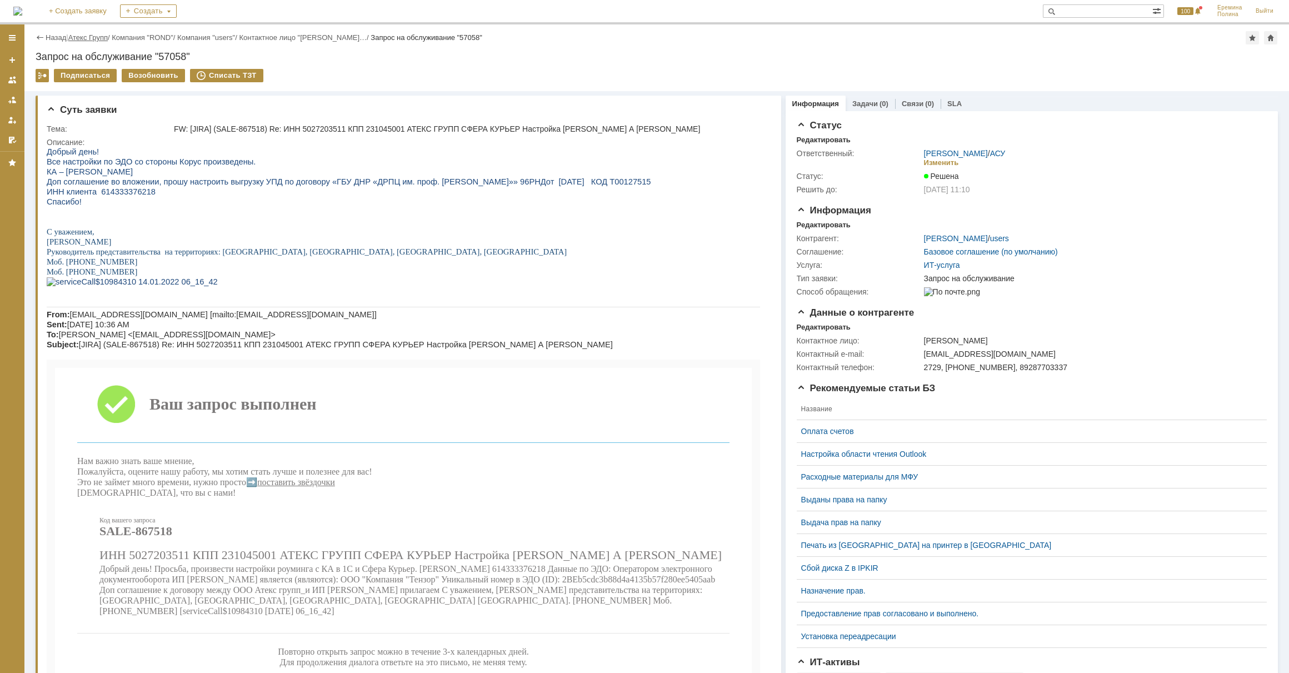
click at [76, 37] on link "Атекс Групп" at bounding box center [87, 37] width 39 height 8
